Goal: Information Seeking & Learning: Learn about a topic

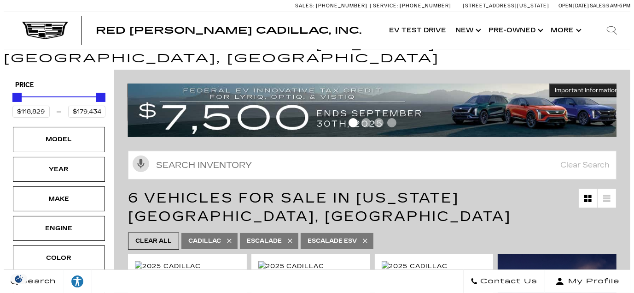
scroll to position [145, 0]
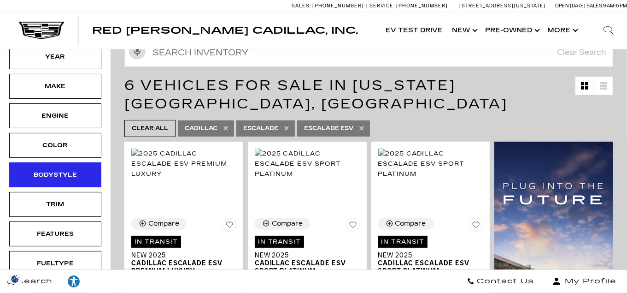
click at [63, 162] on div "Bodystyle" at bounding box center [55, 174] width 92 height 25
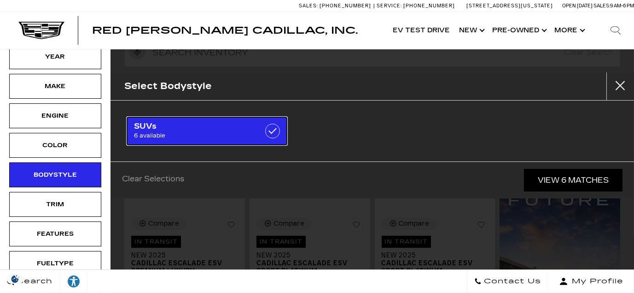
click at [271, 136] on label at bounding box center [272, 130] width 15 height 15
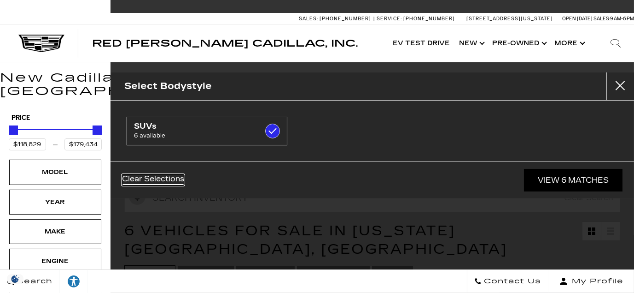
click at [162, 178] on link "Clear Selections" at bounding box center [153, 179] width 62 height 11
checkbox input "false"
click at [618, 85] on button "close" at bounding box center [621, 86] width 28 height 28
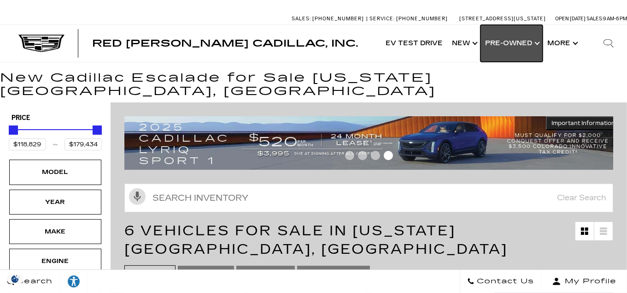
click at [499, 44] on link "Show Pre-Owned" at bounding box center [512, 43] width 62 height 37
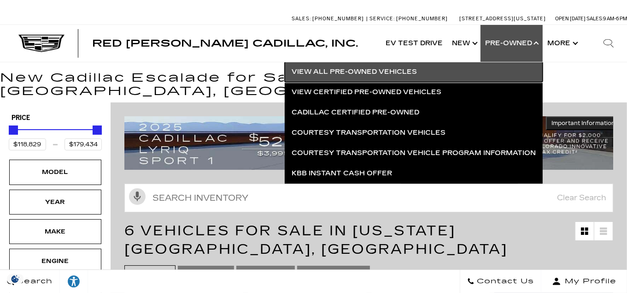
click at [345, 70] on link "View All Pre-Owned Vehicles" at bounding box center [414, 72] width 258 height 20
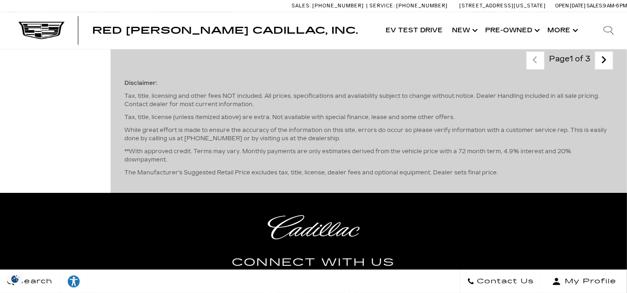
scroll to position [2619, 0]
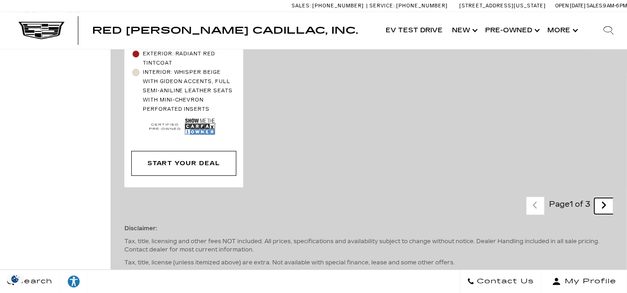
click at [607, 198] on icon "next page" at bounding box center [604, 205] width 6 height 15
